Goal: Leave review/rating: Leave review/rating

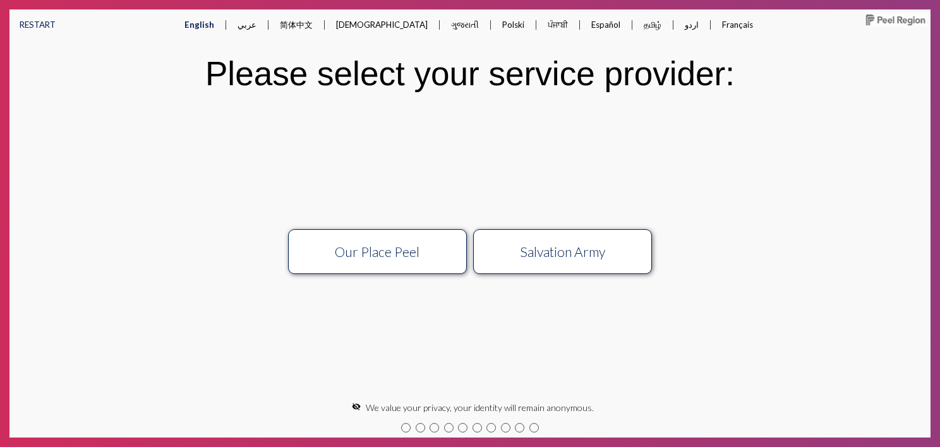
click at [399, 260] on button "Our Place Peel" at bounding box center [377, 251] width 179 height 45
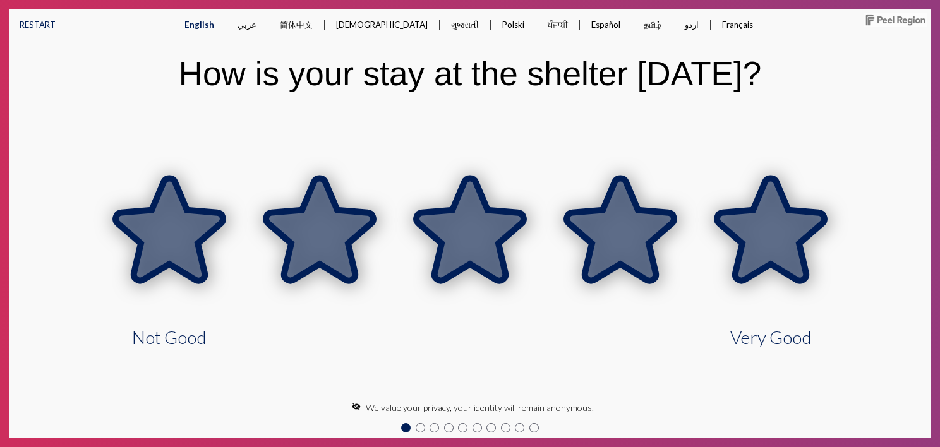
click at [783, 213] on icon at bounding box center [770, 229] width 107 height 102
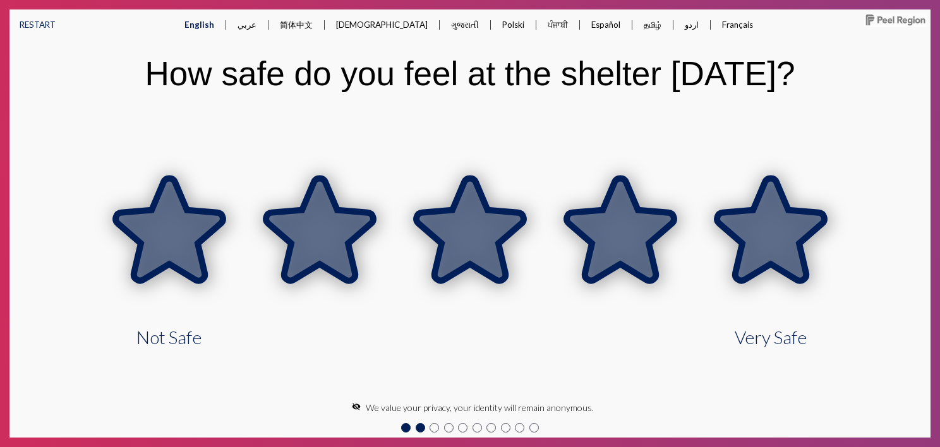
click at [777, 226] on icon at bounding box center [770, 229] width 107 height 102
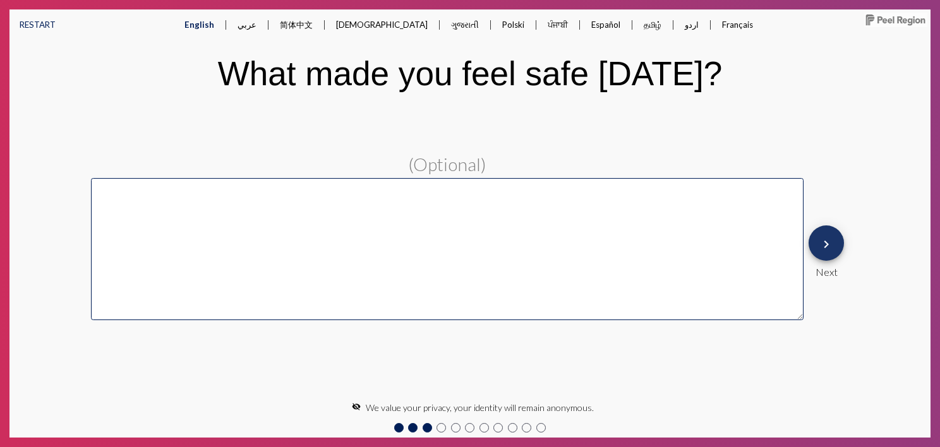
click at [829, 245] on mat-icon "keyboard_arrow_right" at bounding box center [826, 244] width 15 height 15
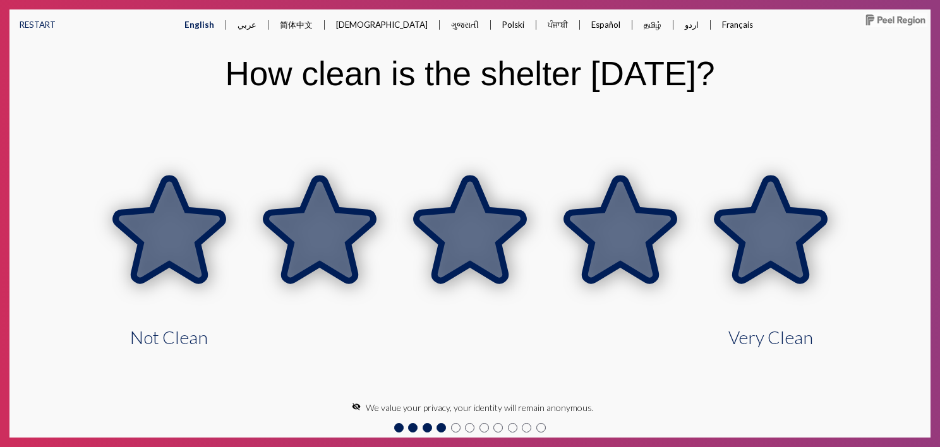
click at [801, 243] on icon at bounding box center [770, 229] width 107 height 102
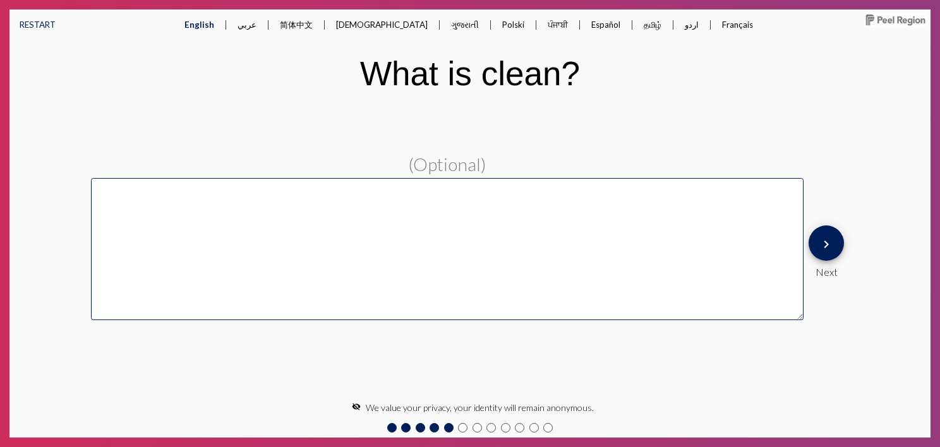
click at [833, 248] on mat-icon "keyboard_arrow_right" at bounding box center [826, 244] width 15 height 15
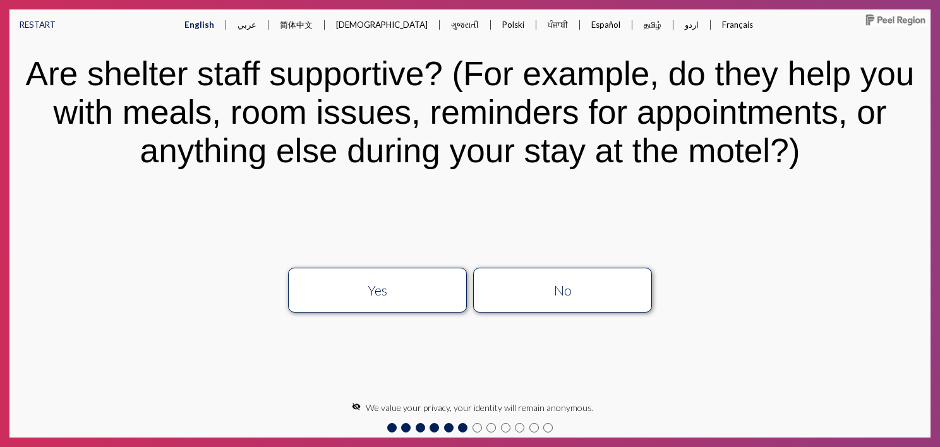
click at [436, 291] on div "Yes" at bounding box center [378, 290] width 160 height 16
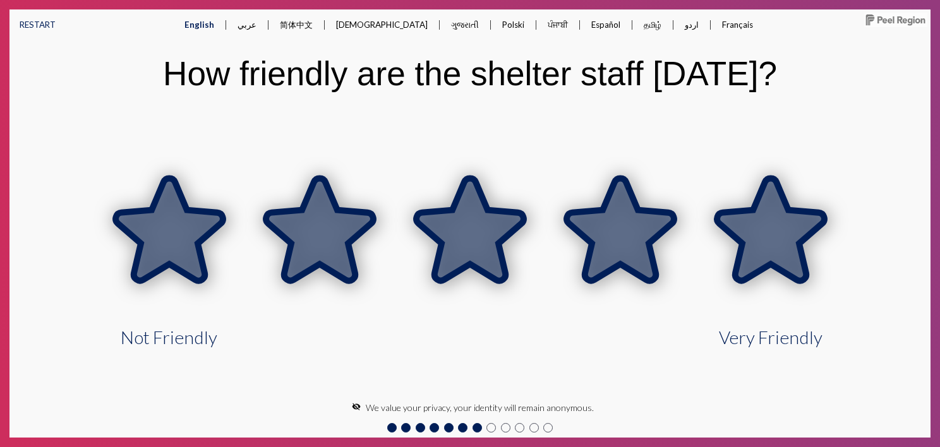
click at [747, 234] on icon at bounding box center [770, 229] width 107 height 102
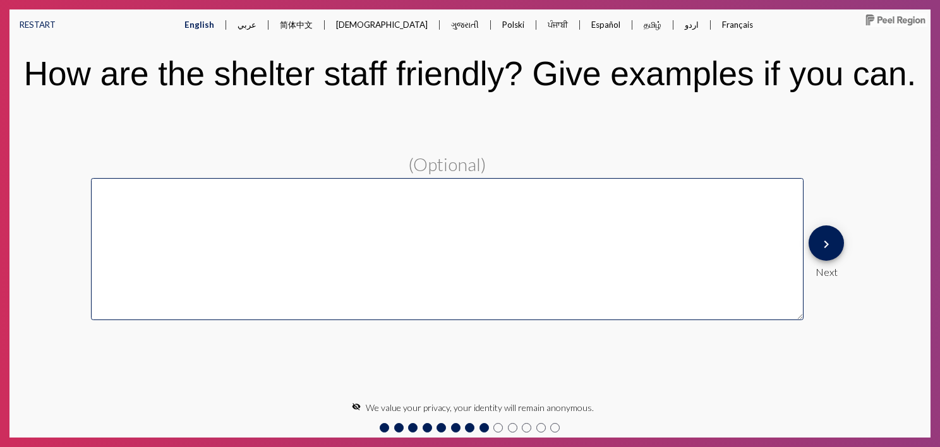
click at [822, 241] on mat-icon "keyboard_arrow_right" at bounding box center [826, 244] width 15 height 15
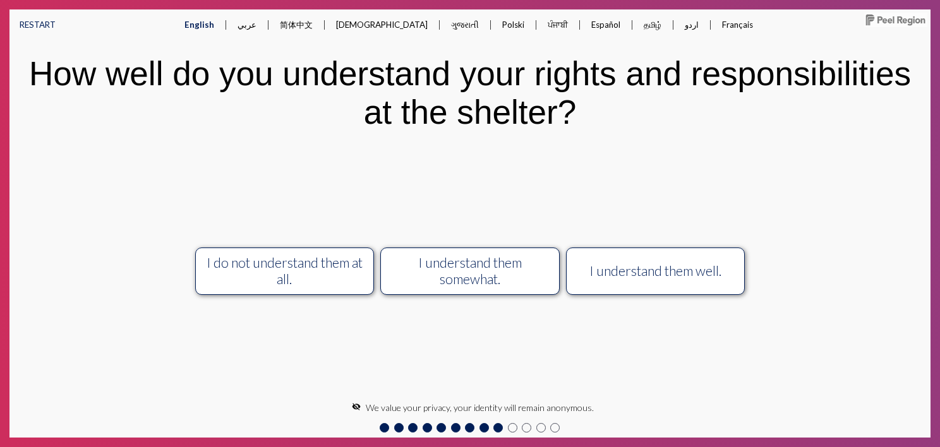
click at [633, 267] on div "I understand them well." at bounding box center [655, 271] width 160 height 16
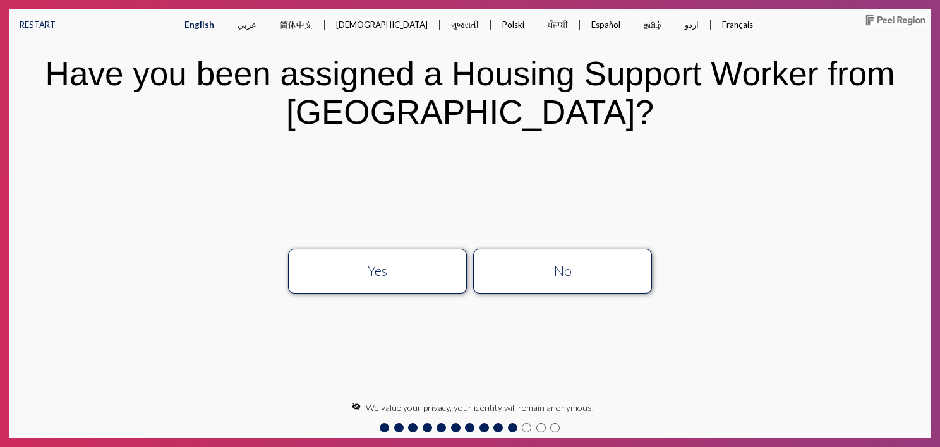
click at [412, 273] on div "Yes" at bounding box center [378, 271] width 160 height 16
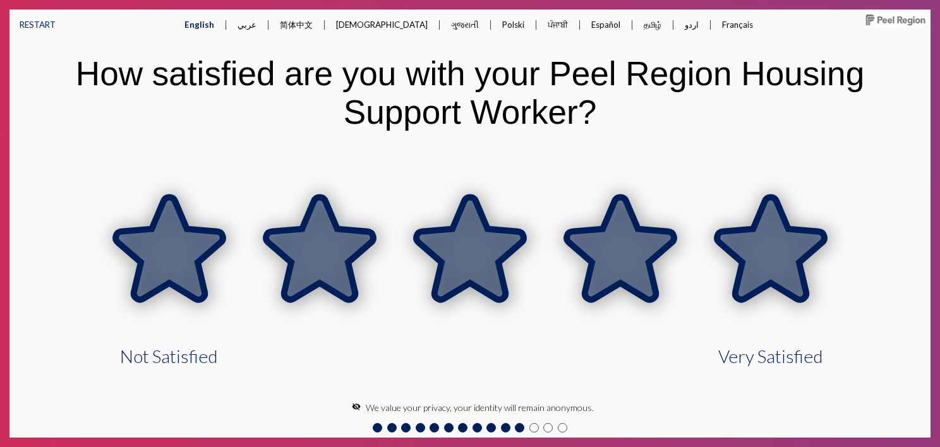
click at [768, 257] on icon at bounding box center [770, 249] width 107 height 102
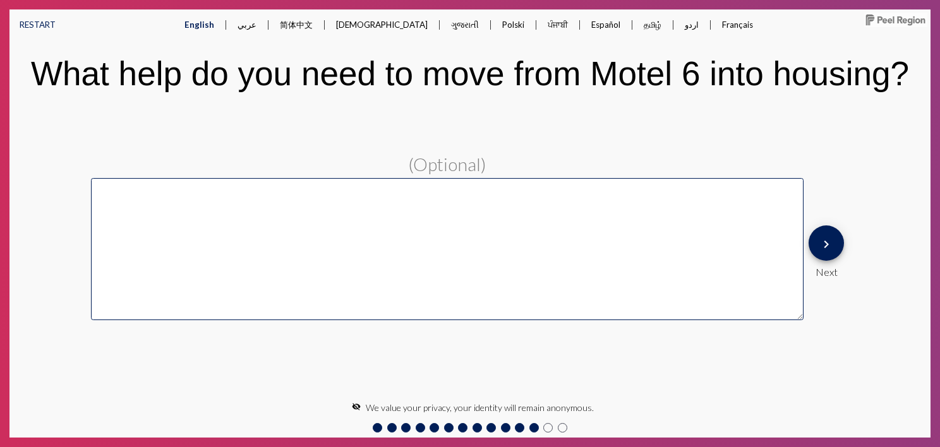
click at [824, 248] on mat-icon "keyboard_arrow_right" at bounding box center [826, 244] width 15 height 15
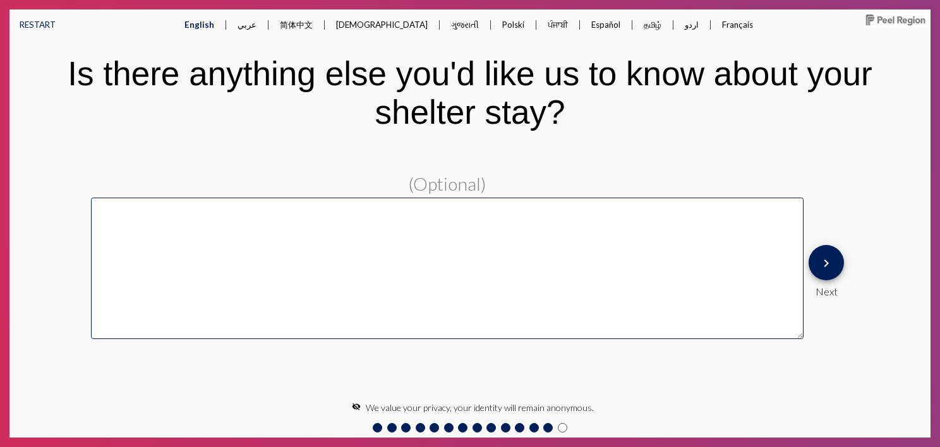
click at [831, 263] on mat-icon "keyboard_arrow_right" at bounding box center [826, 263] width 15 height 15
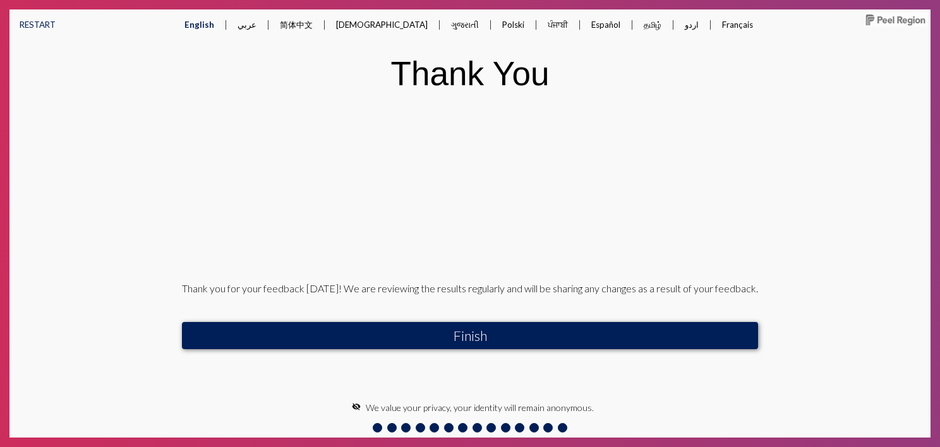
click at [538, 346] on button "Finish" at bounding box center [470, 335] width 576 height 27
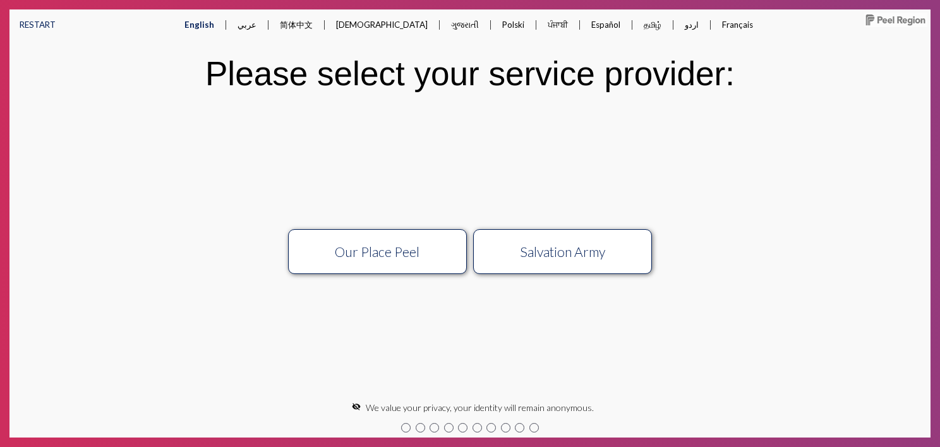
click at [586, 255] on div "Salvation Army" at bounding box center [563, 252] width 160 height 16
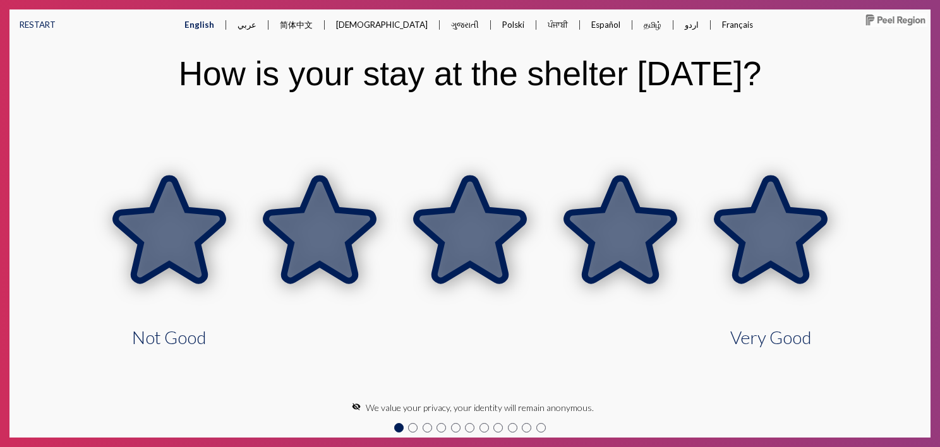
click at [763, 237] on icon at bounding box center [770, 229] width 107 height 102
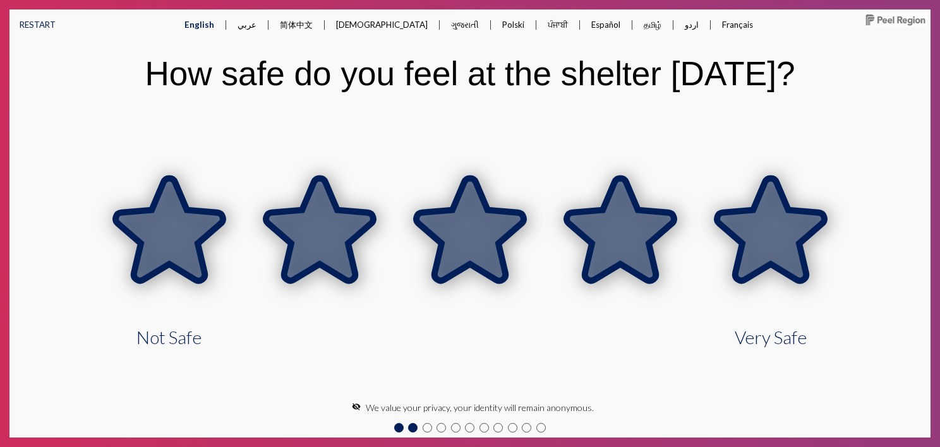
click at [740, 219] on icon at bounding box center [770, 229] width 107 height 102
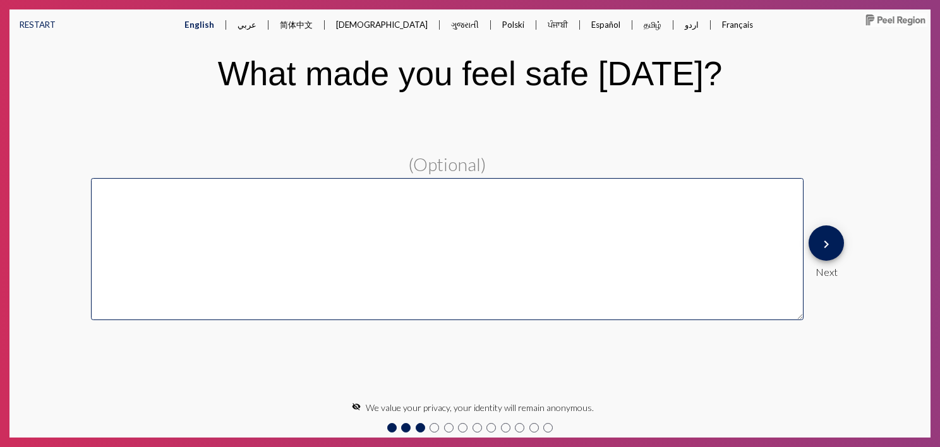
click at [819, 246] on mat-icon "keyboard_arrow_right" at bounding box center [826, 244] width 15 height 15
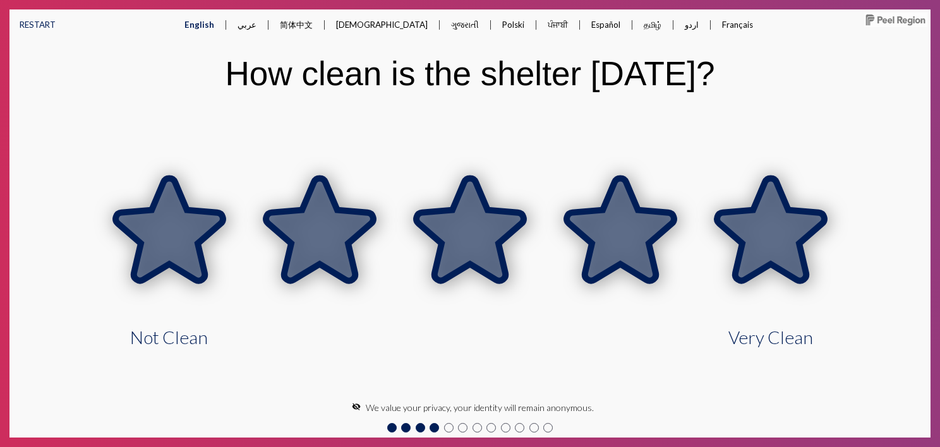
click at [795, 237] on icon at bounding box center [770, 229] width 107 height 102
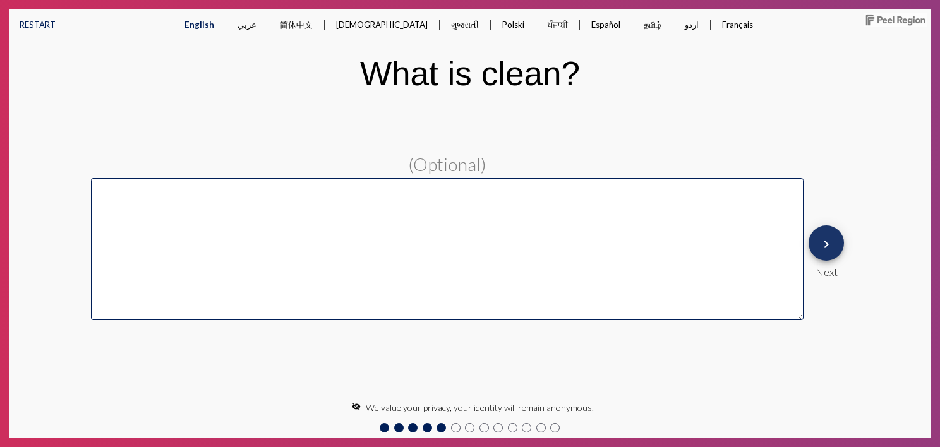
click at [829, 247] on mat-icon "keyboard_arrow_right" at bounding box center [826, 244] width 15 height 15
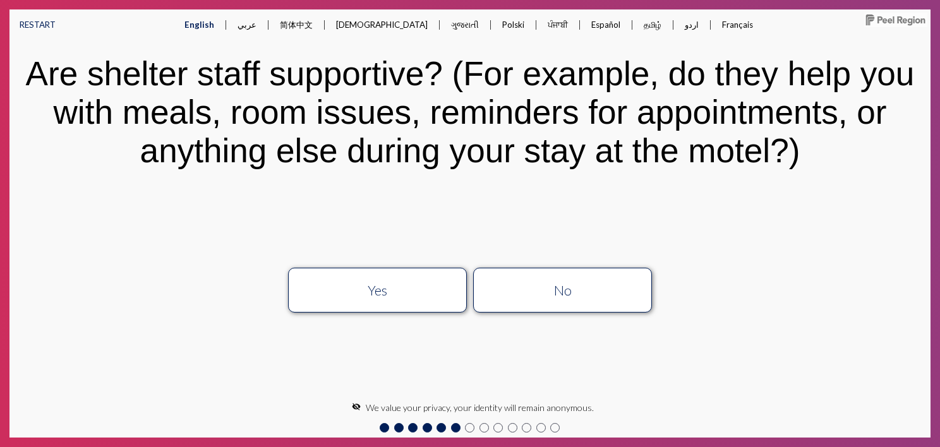
click at [632, 301] on button "No" at bounding box center [562, 290] width 179 height 45
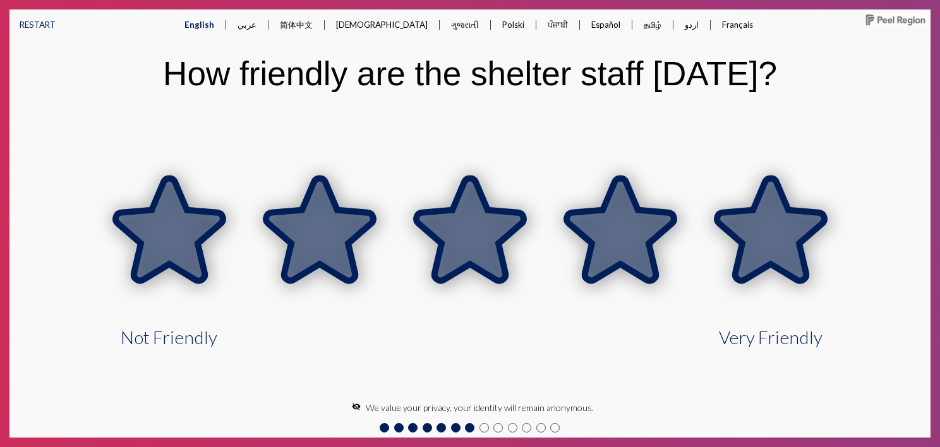
click at [778, 234] on icon at bounding box center [770, 229] width 107 height 102
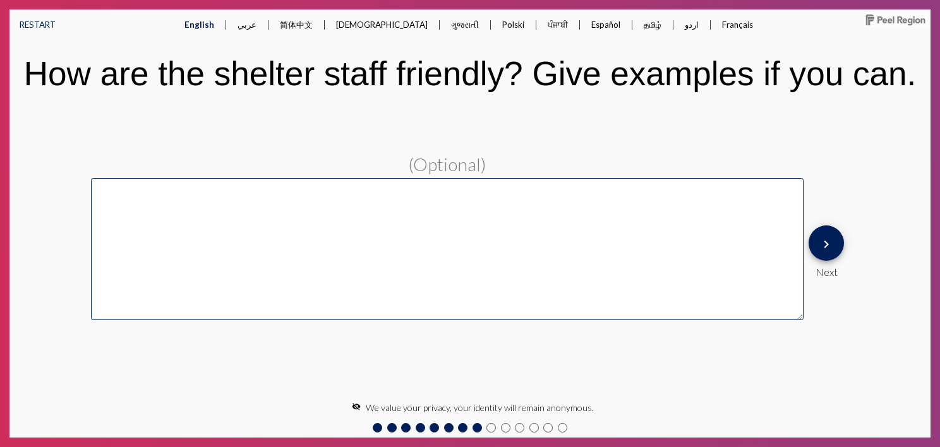
click at [825, 244] on mat-icon "keyboard_arrow_right" at bounding box center [826, 244] width 15 height 15
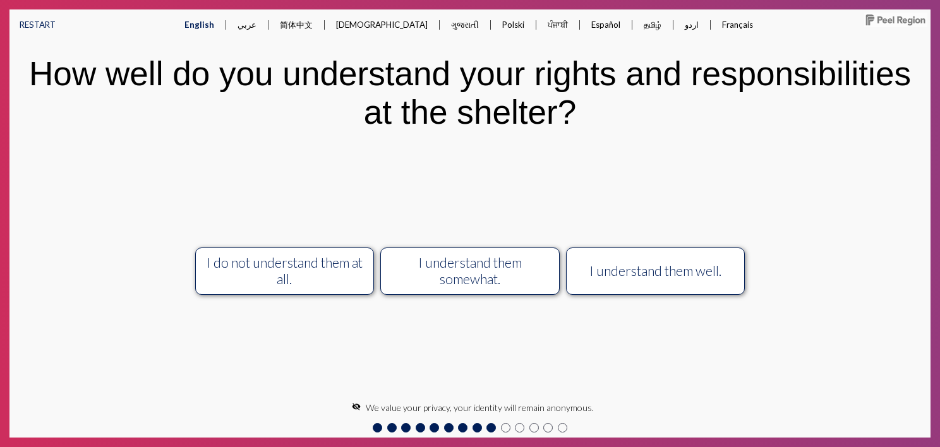
click at [704, 286] on button "I understand them well." at bounding box center [655, 271] width 179 height 47
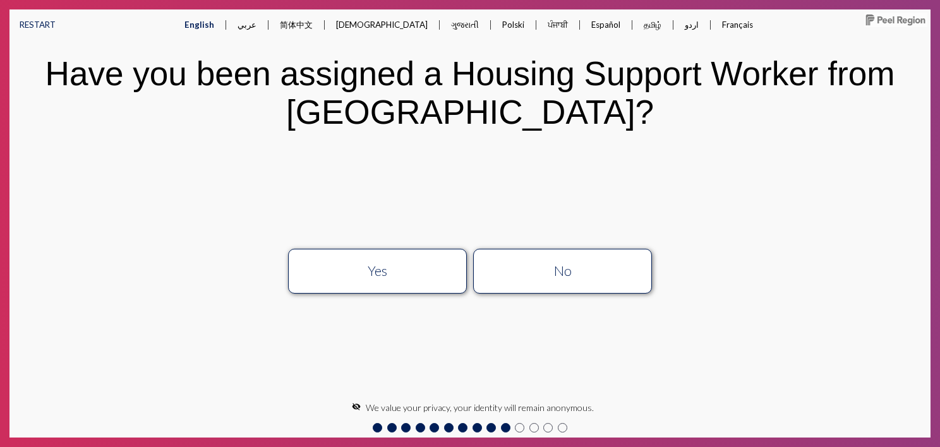
click at [612, 259] on button "No" at bounding box center [562, 271] width 179 height 45
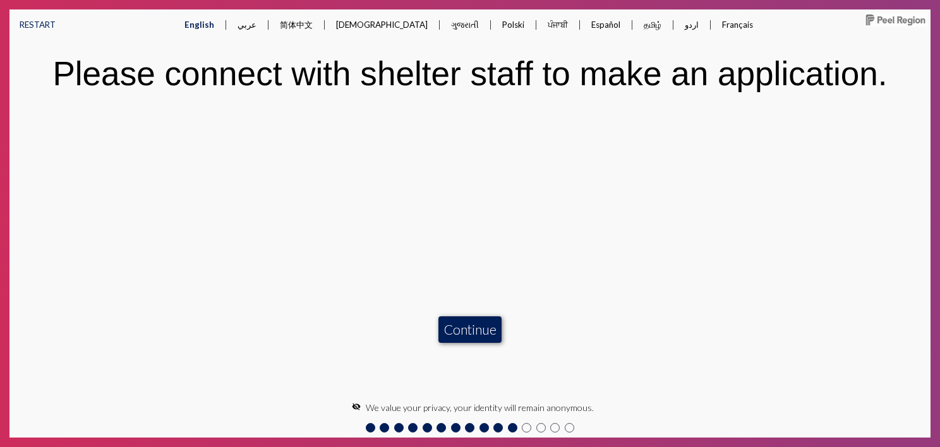
click at [488, 328] on button "Continue" at bounding box center [469, 329] width 63 height 27
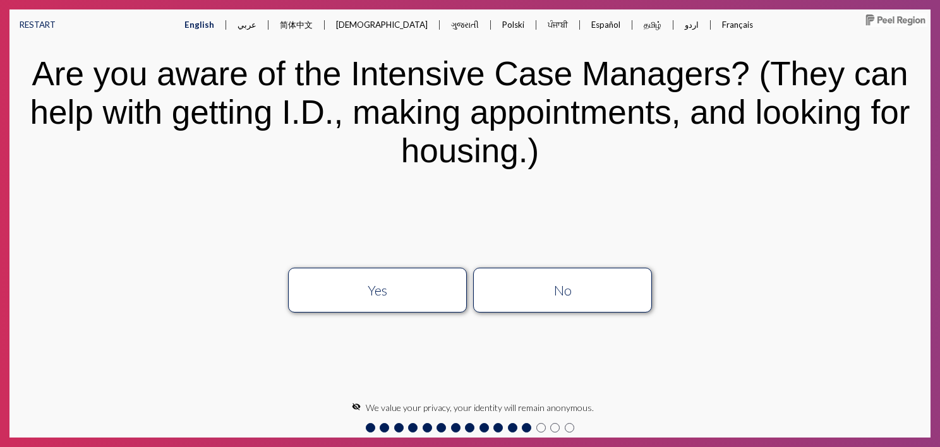
click at [608, 295] on div "No" at bounding box center [563, 290] width 160 height 16
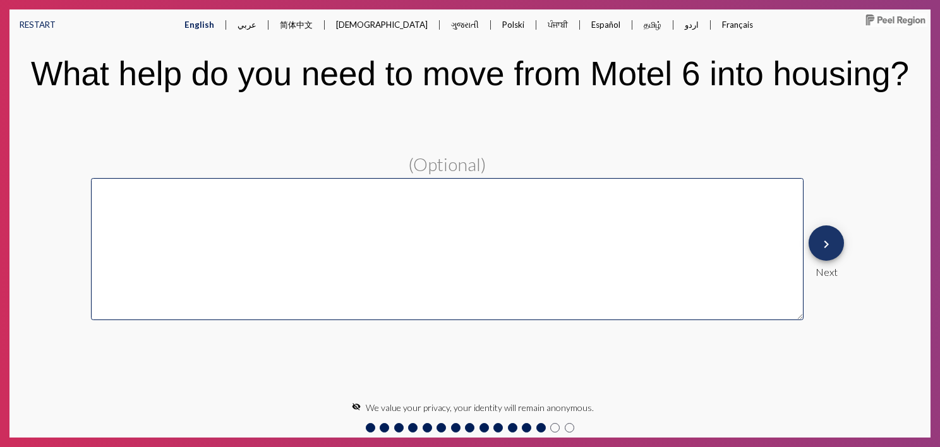
click at [831, 241] on mat-icon "keyboard_arrow_right" at bounding box center [826, 244] width 15 height 15
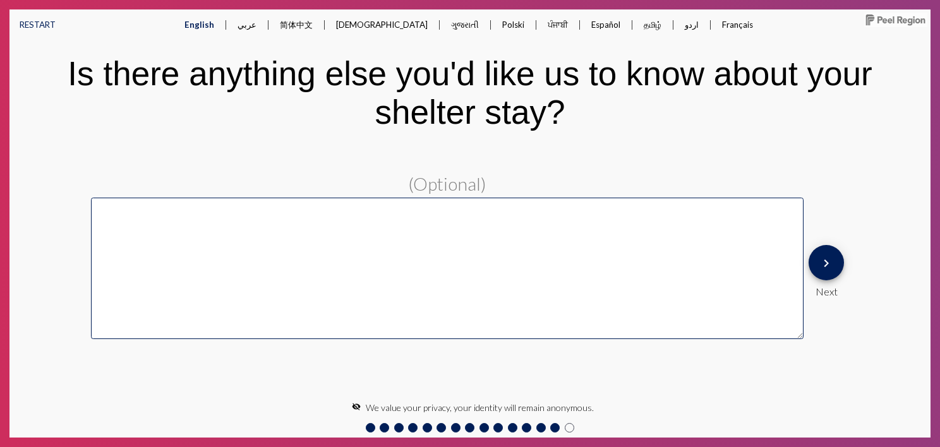
click at [831, 267] on mat-icon "keyboard_arrow_right" at bounding box center [826, 263] width 15 height 15
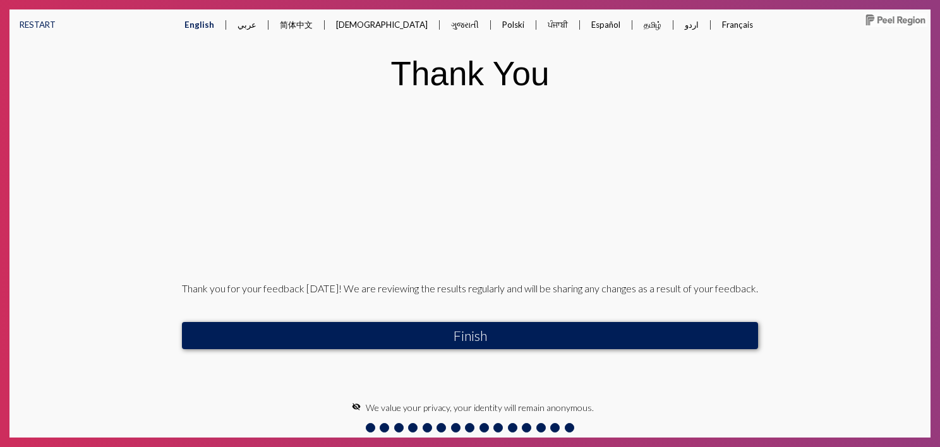
click at [670, 341] on button "Finish" at bounding box center [470, 335] width 576 height 27
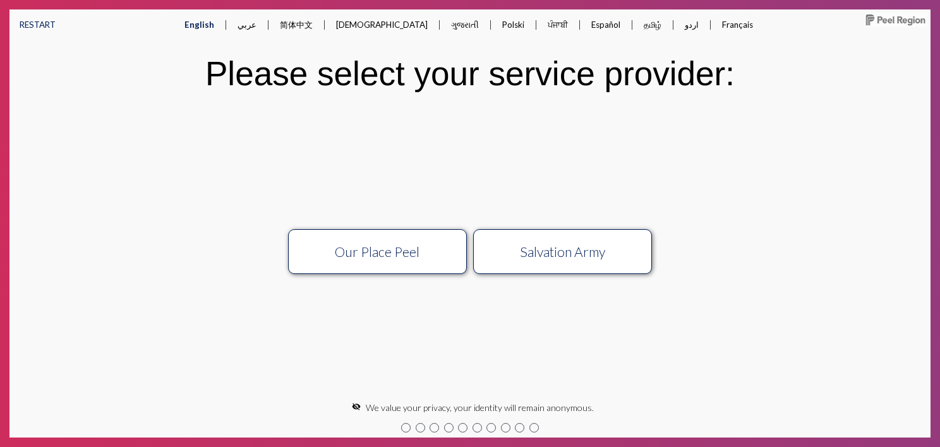
click at [591, 248] on div "Salvation Army" at bounding box center [563, 252] width 160 height 16
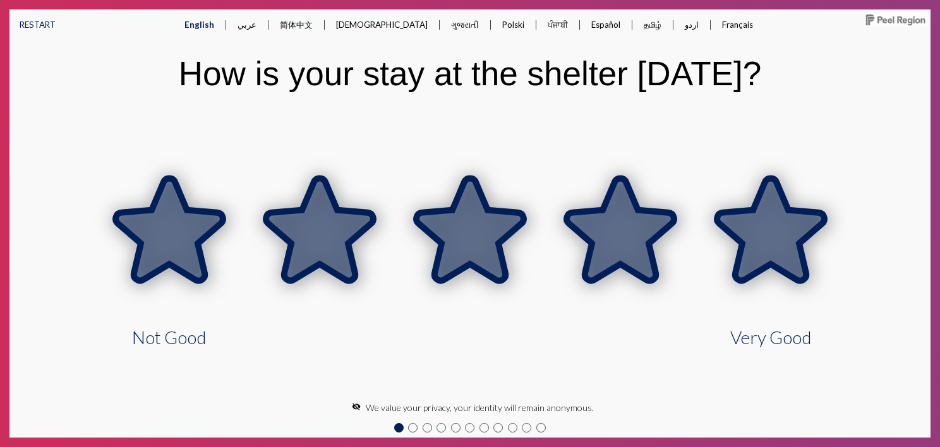
click at [775, 228] on icon at bounding box center [770, 229] width 107 height 102
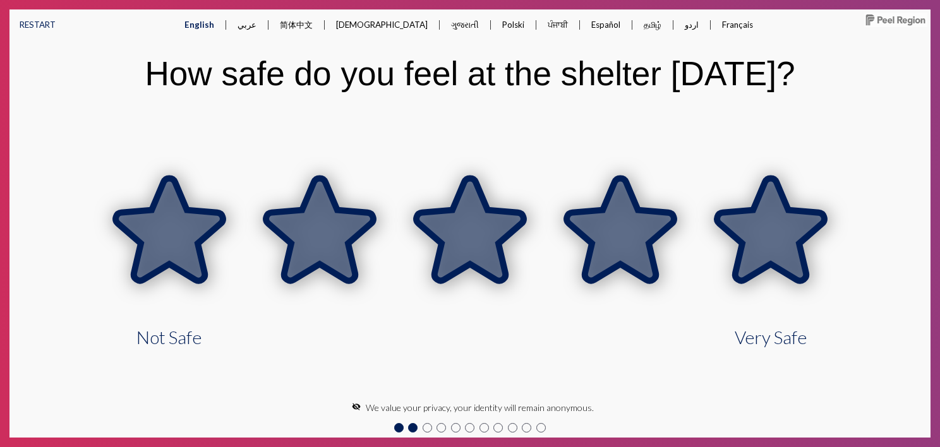
click at [792, 229] on icon at bounding box center [770, 229] width 107 height 102
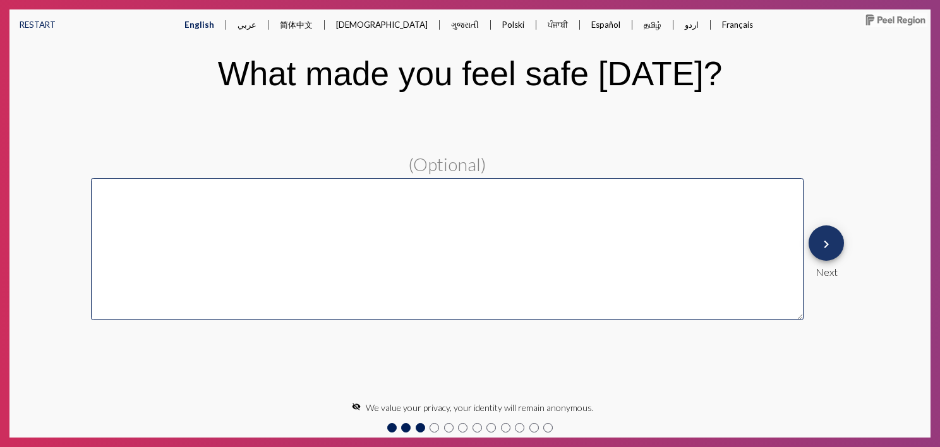
click at [829, 243] on mat-icon "keyboard_arrow_right" at bounding box center [826, 244] width 15 height 15
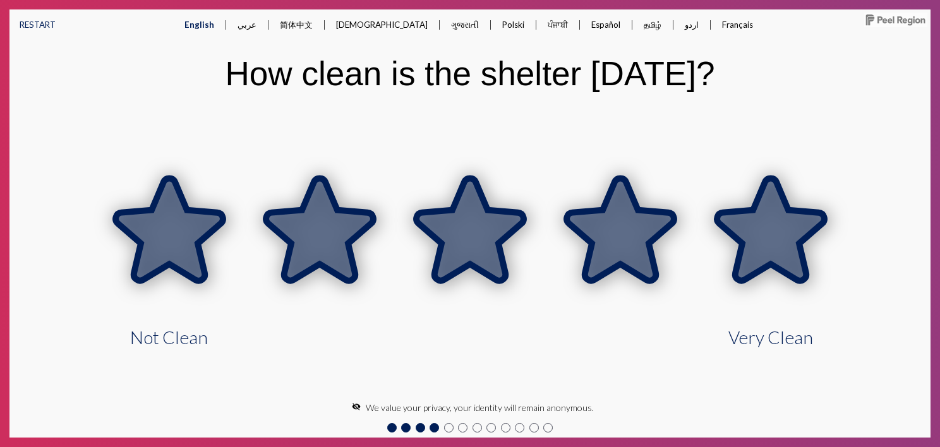
click at [791, 248] on icon at bounding box center [770, 229] width 107 height 102
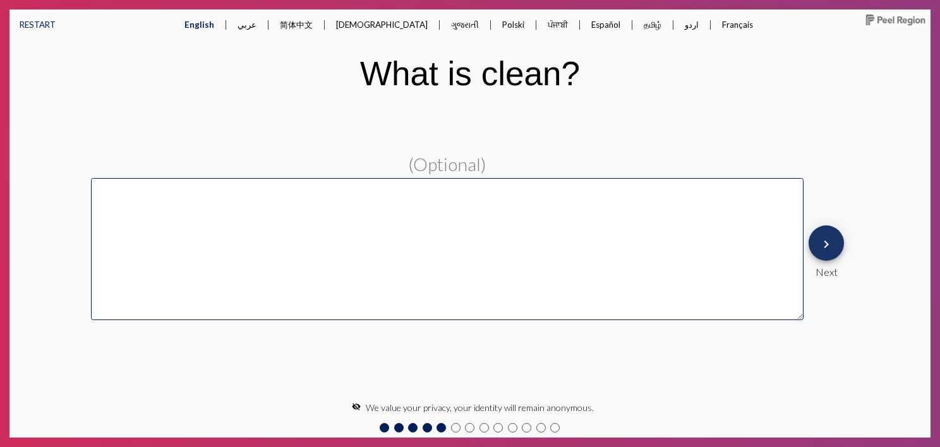
click at [829, 241] on mat-icon "keyboard_arrow_right" at bounding box center [826, 244] width 15 height 15
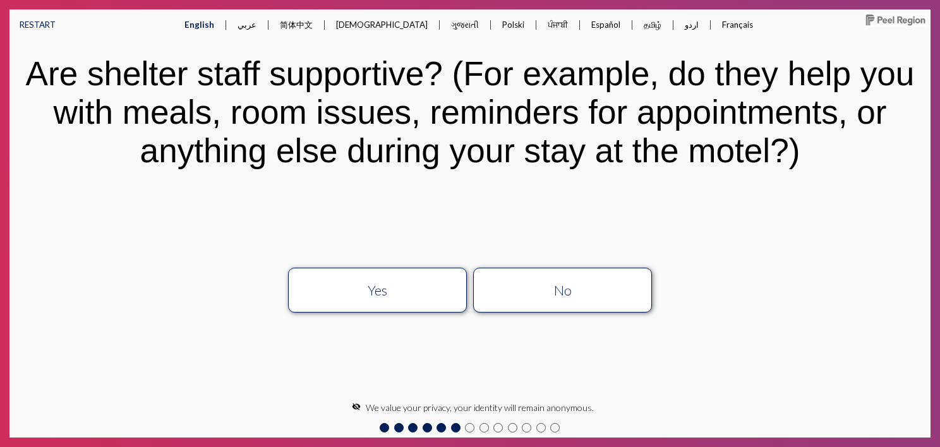
click at [627, 296] on div "No" at bounding box center [563, 290] width 160 height 16
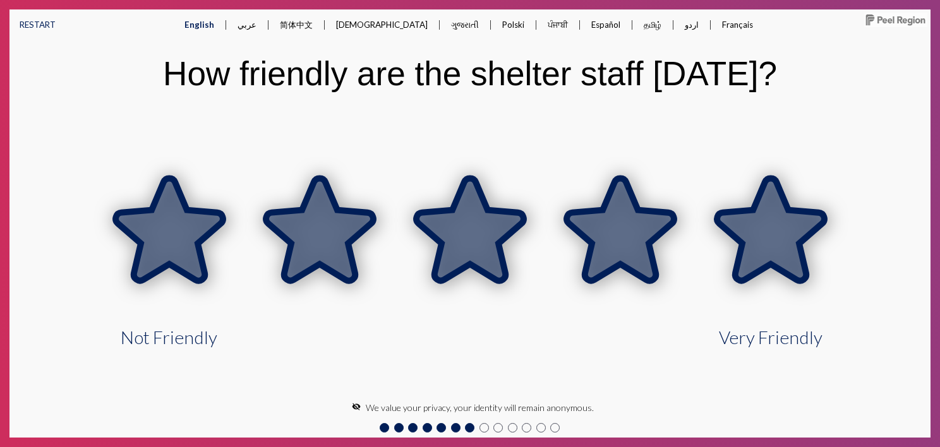
click at [781, 231] on icon at bounding box center [770, 229] width 107 height 102
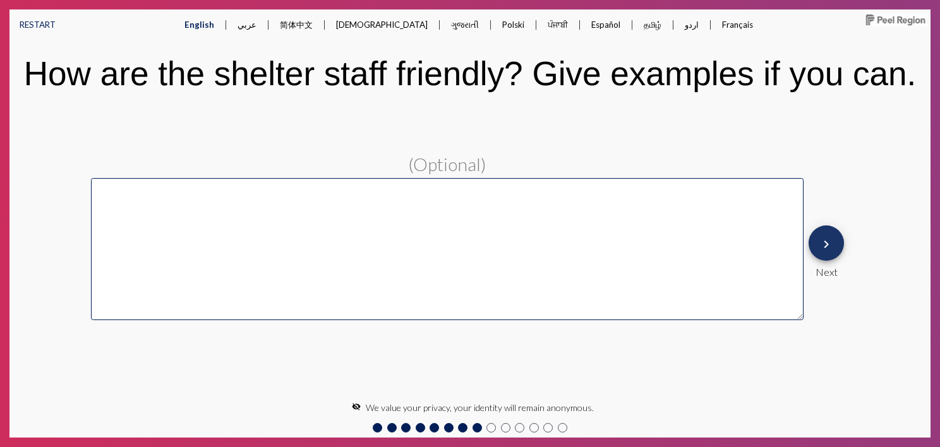
click at [826, 244] on mat-icon "keyboard_arrow_right" at bounding box center [826, 244] width 15 height 15
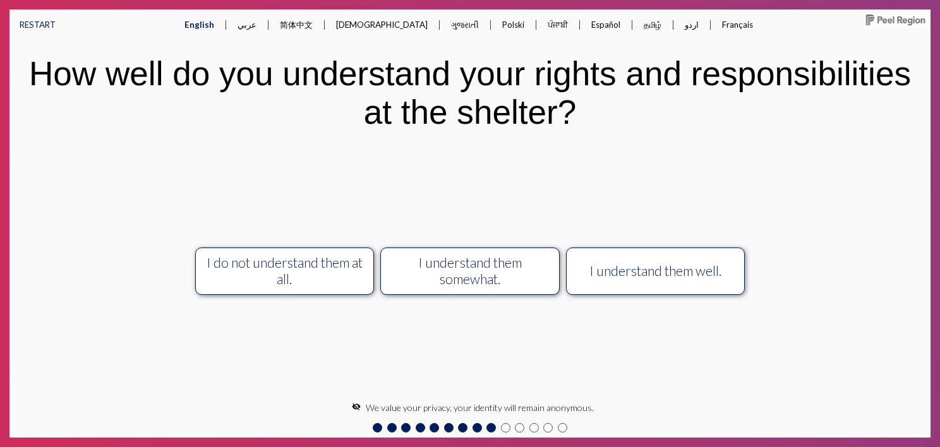
click at [666, 275] on div "I understand them well." at bounding box center [655, 271] width 160 height 16
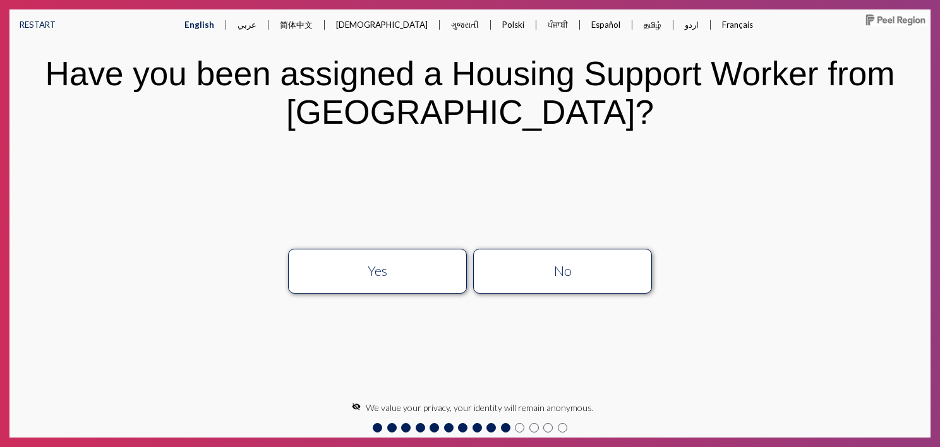
click at [577, 280] on button "No" at bounding box center [562, 271] width 179 height 45
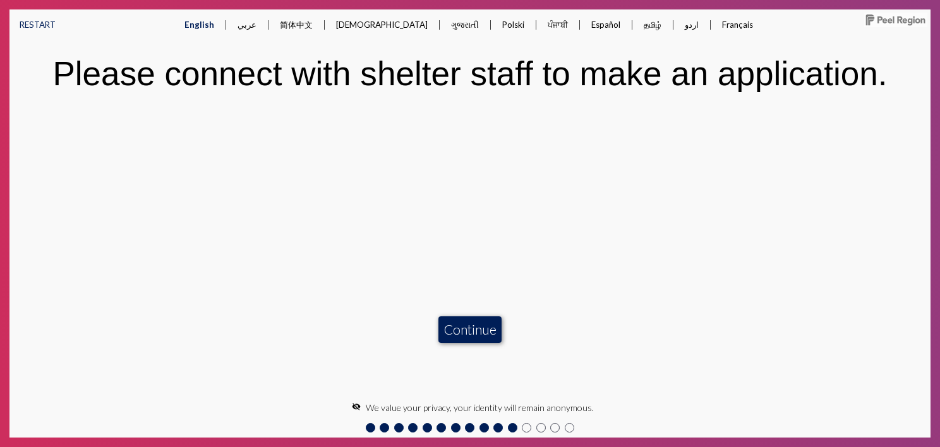
click at [469, 327] on button "Continue" at bounding box center [469, 329] width 63 height 27
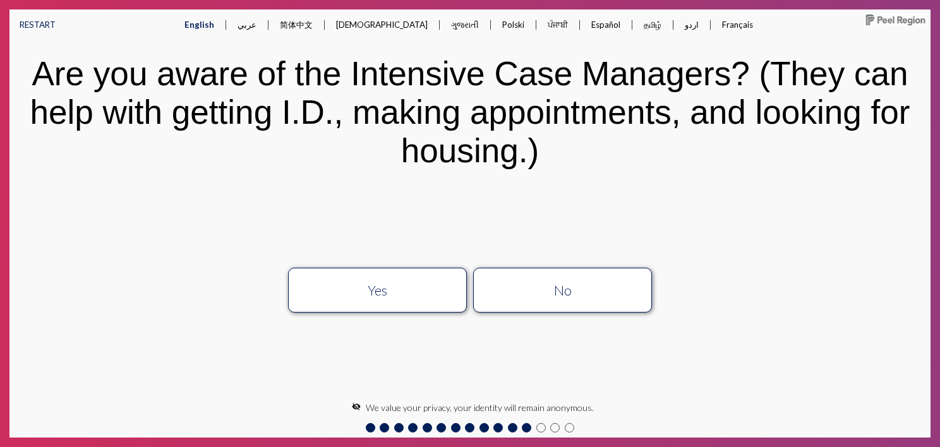
click at [436, 292] on div "Yes" at bounding box center [378, 290] width 160 height 16
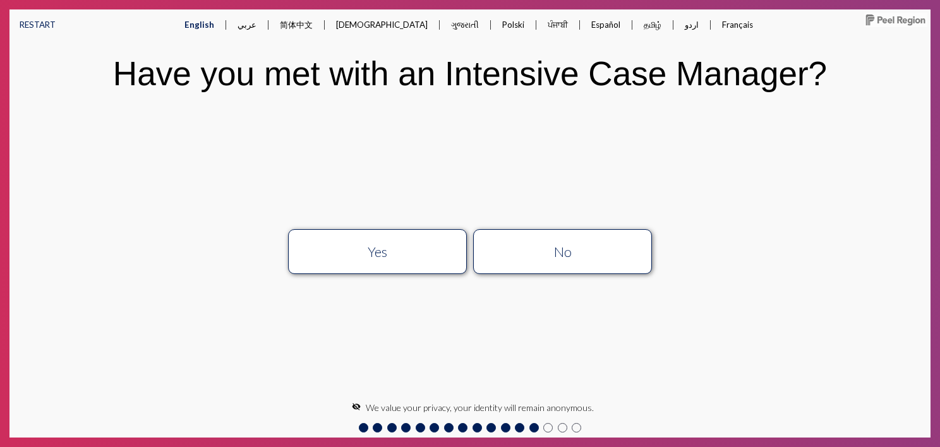
click at [397, 260] on button "Yes" at bounding box center [377, 251] width 179 height 45
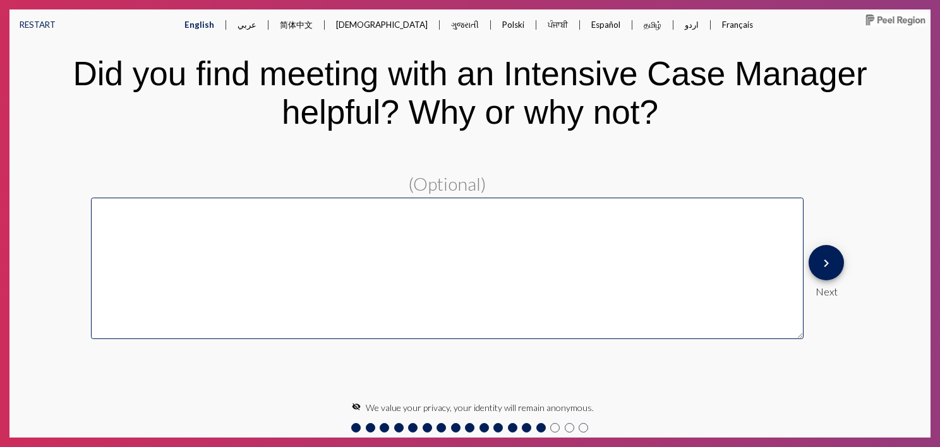
click at [824, 264] on mat-icon "keyboard_arrow_right" at bounding box center [826, 263] width 15 height 15
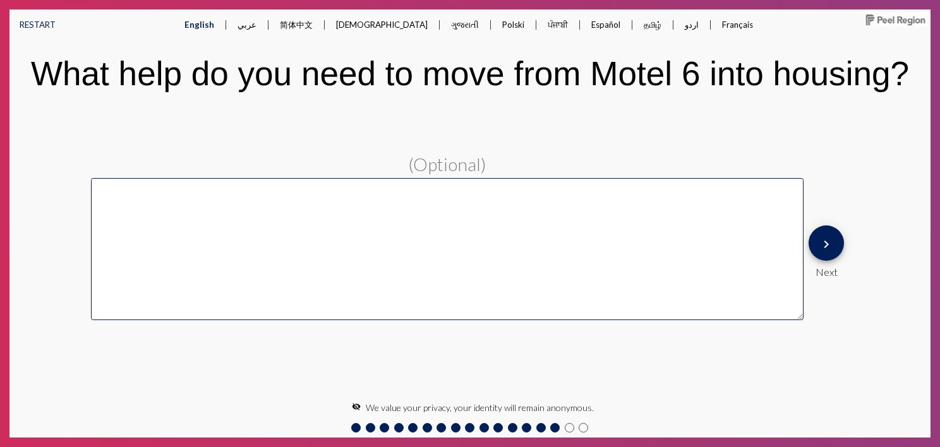
click at [825, 255] on span "keyboard_arrow_right" at bounding box center [826, 243] width 15 height 36
